Goal: Navigation & Orientation: Find specific page/section

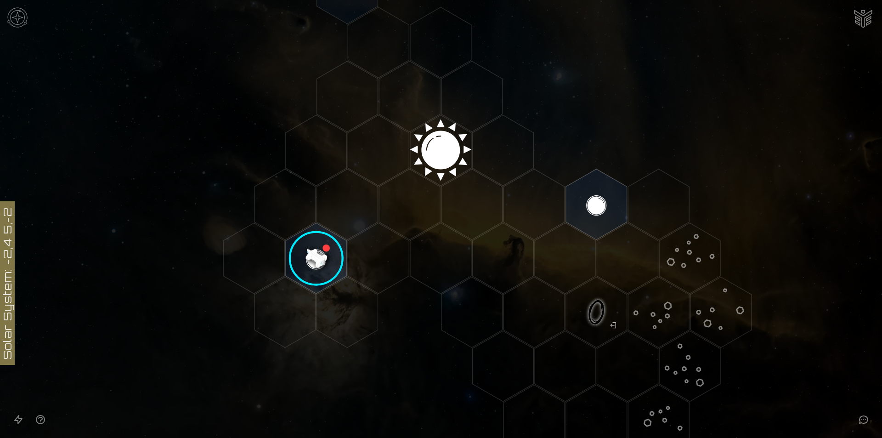
scroll to position [245, 0]
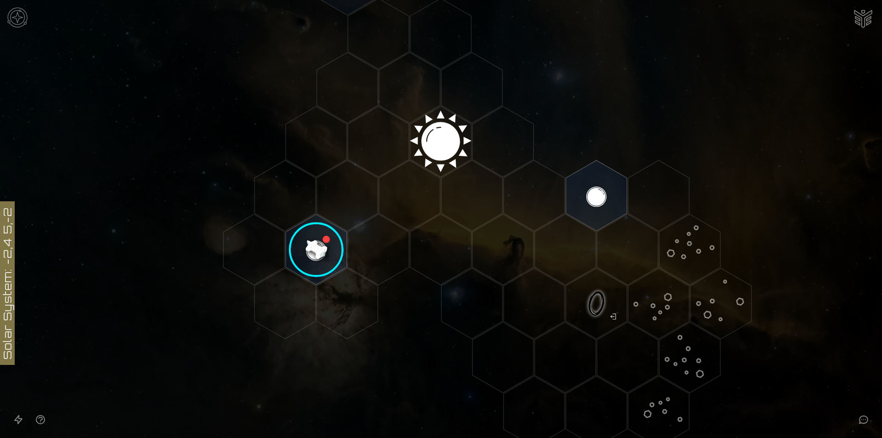
click at [324, 248] on image at bounding box center [316, 250] width 72 height 72
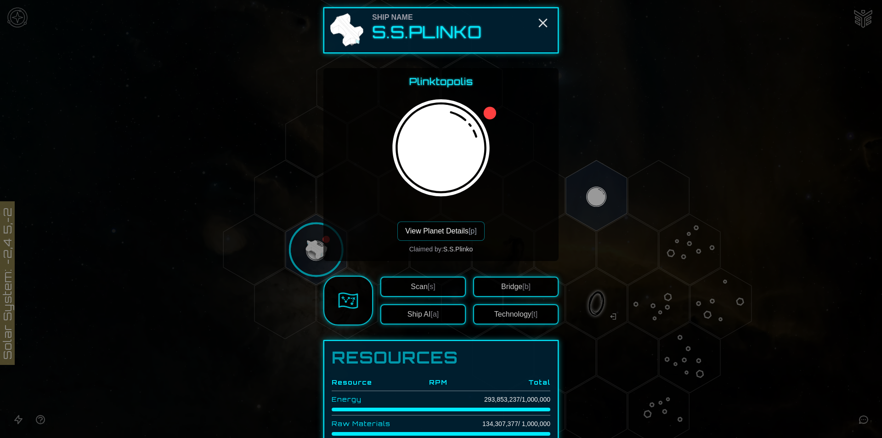
click at [307, 181] on div at bounding box center [441, 219] width 882 height 438
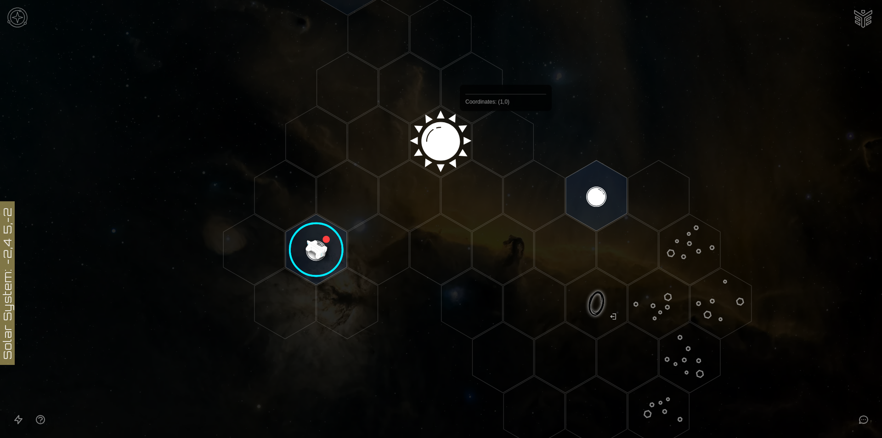
click at [506, 138] on polygon "Hex at coordinates 1,0, clickable" at bounding box center [502, 141] width 61 height 71
click at [508, 138] on polygon "Hex at coordinates 1,0, clickable" at bounding box center [502, 141] width 61 height 71
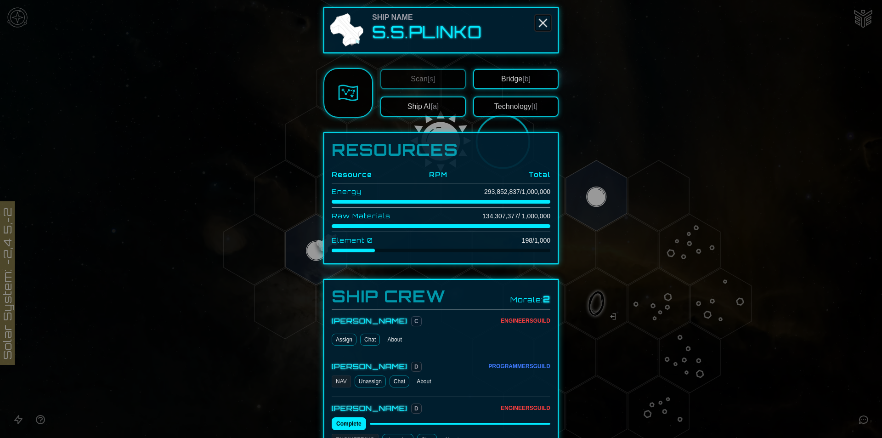
click at [542, 22] on icon "Close" at bounding box center [542, 23] width 15 height 15
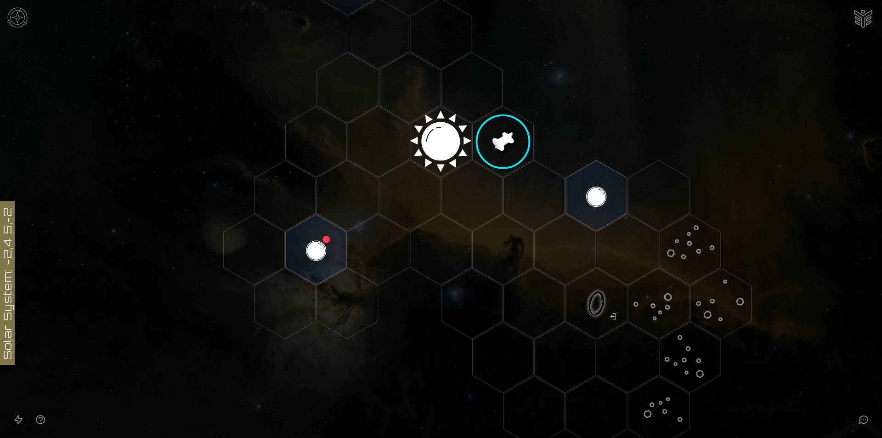
click at [500, 130] on polygon "Hex at coordinates 1,0, clickable" at bounding box center [502, 141] width 61 height 71
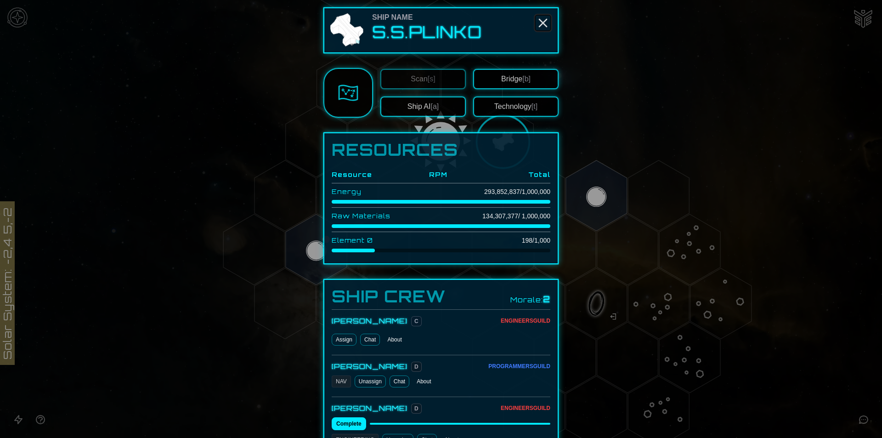
click at [537, 27] on icon "Close" at bounding box center [542, 23] width 15 height 15
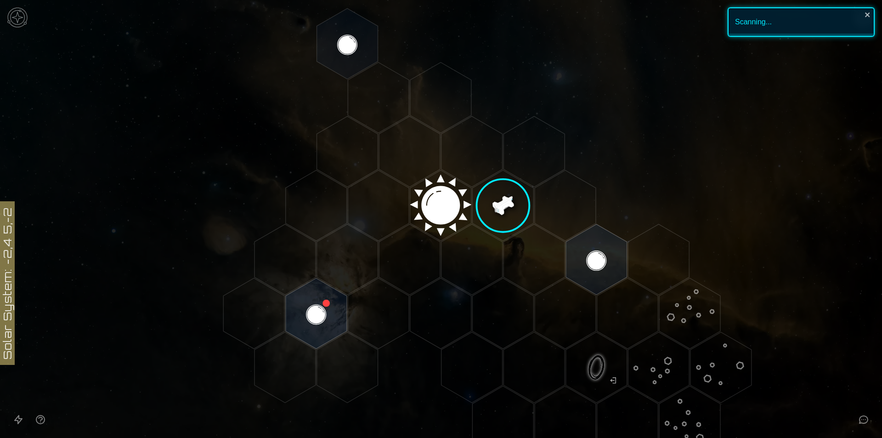
scroll to position [184, 0]
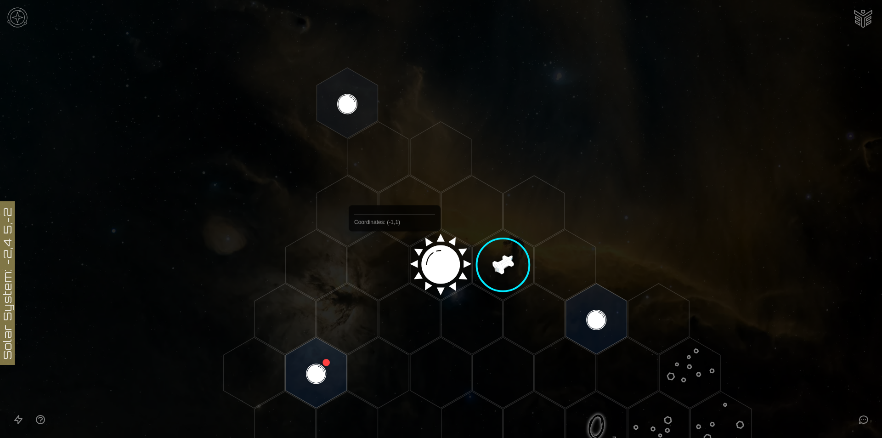
scroll to position [184, 0]
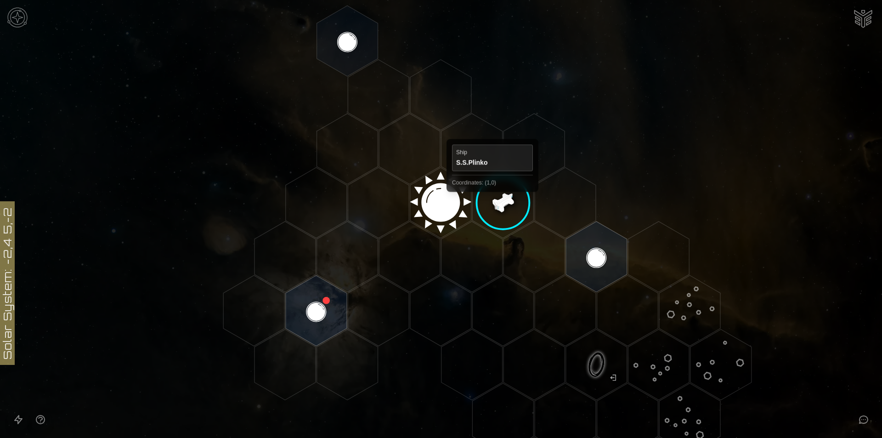
click at [492, 200] on polygon "Hex at coordinates 1,0, clickable" at bounding box center [502, 202] width 61 height 71
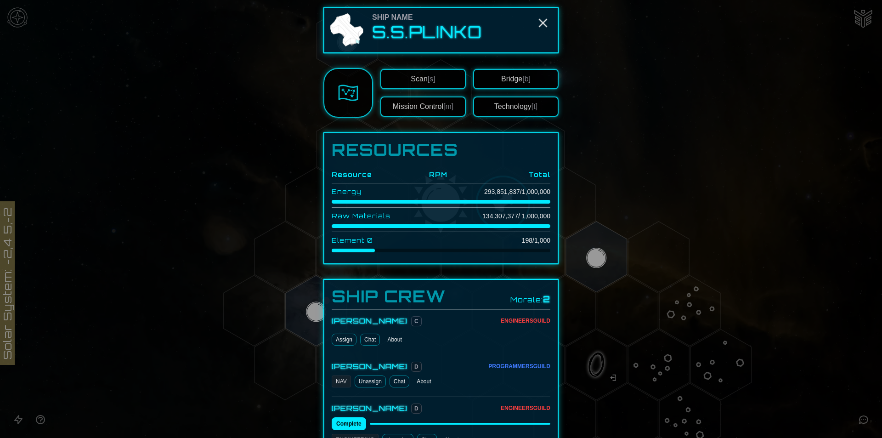
click at [417, 103] on button "Mission Control [m]" at bounding box center [422, 106] width 85 height 20
